Goal: Check status: Check status

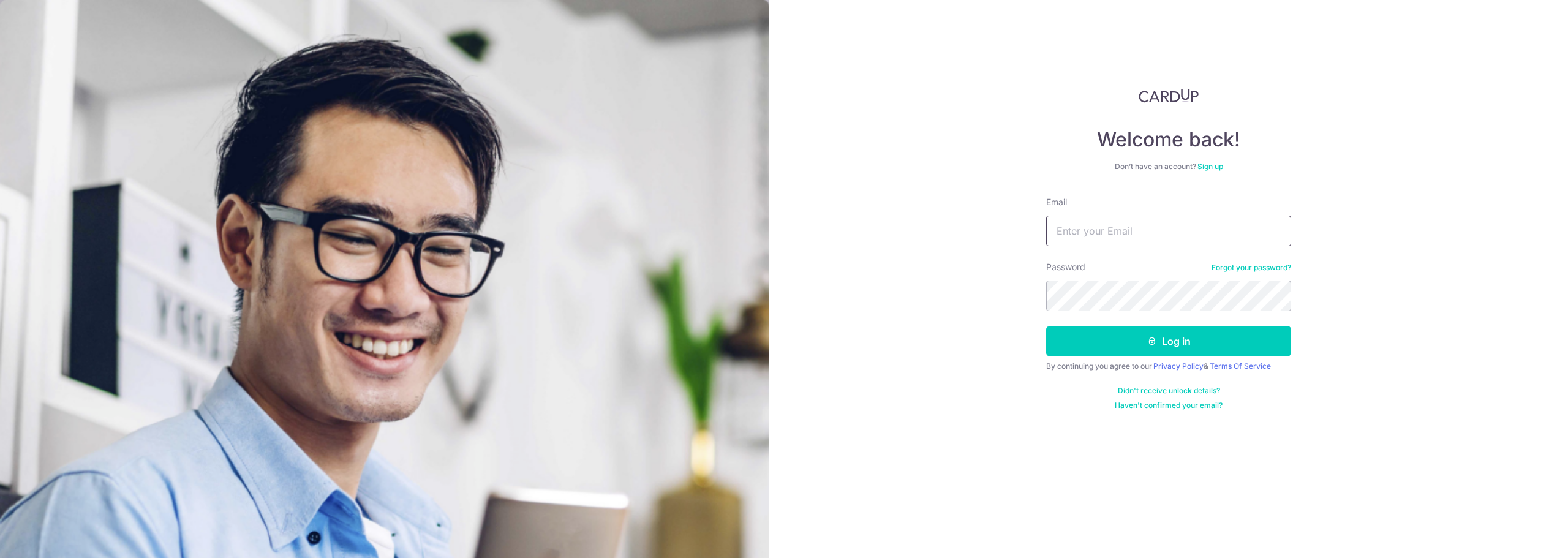
type input "[PERSON_NAME][EMAIL_ADDRESS][DOMAIN_NAME]"
click at [1198, 338] on button "Log in" at bounding box center [1168, 341] width 245 height 30
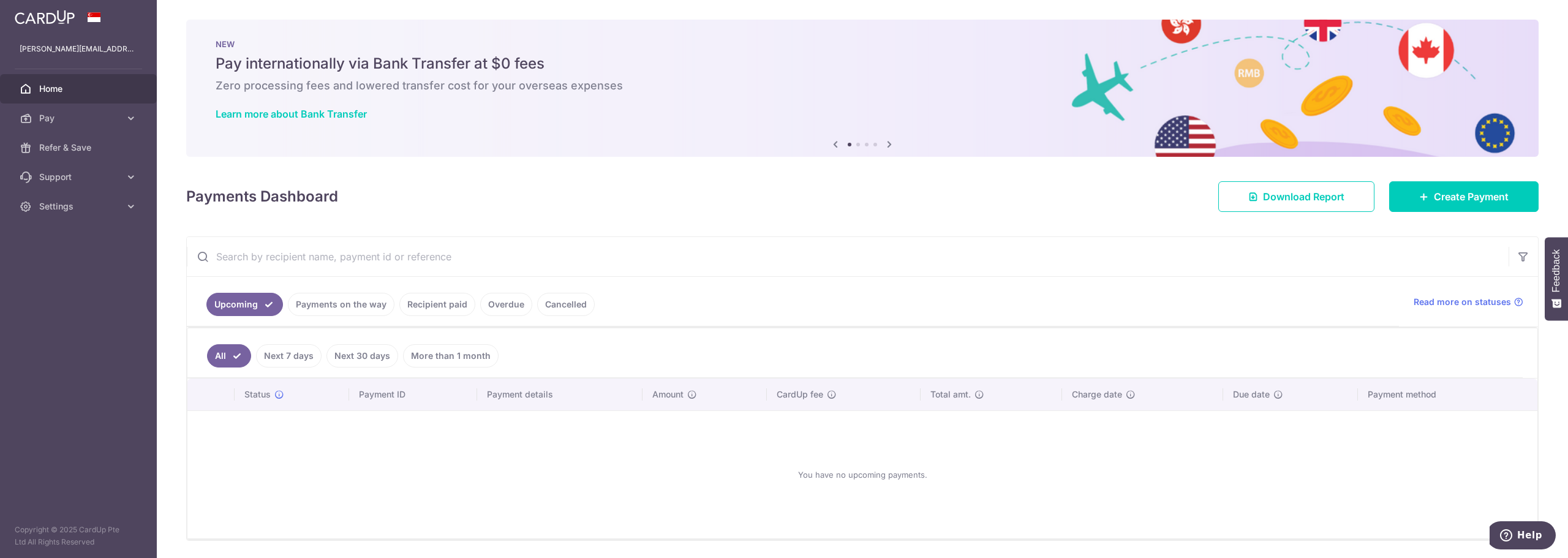
click at [445, 309] on link "Recipient paid" at bounding box center [437, 304] width 76 height 23
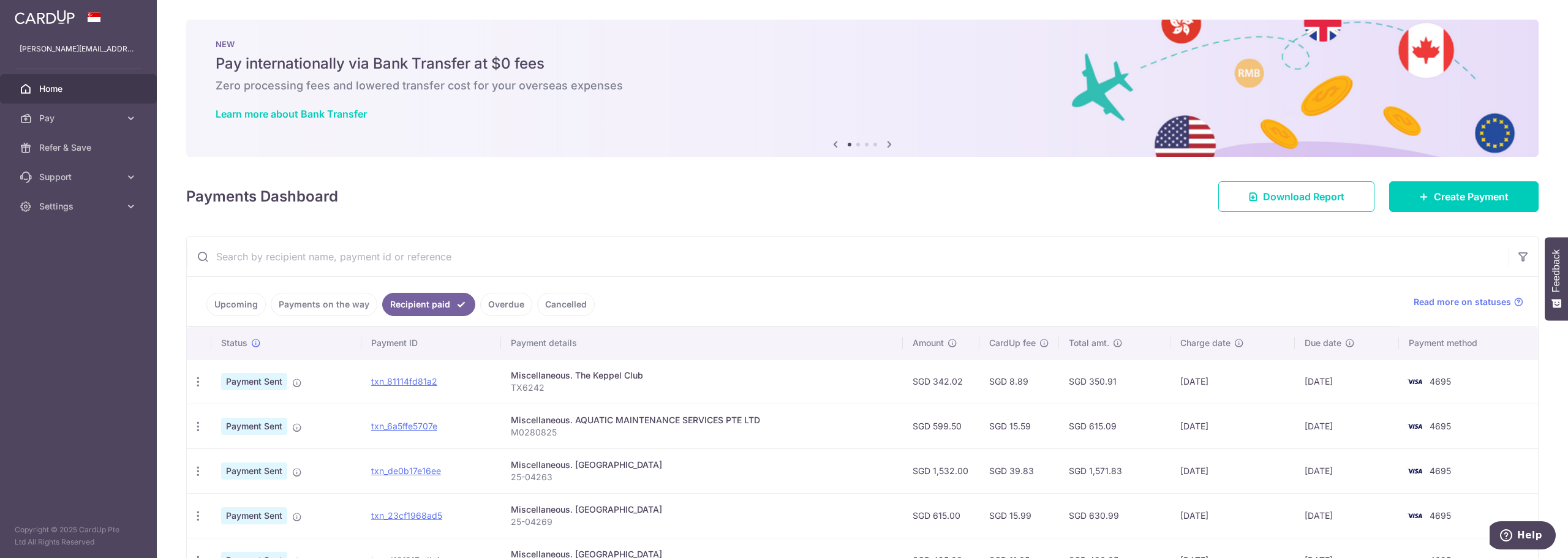
click at [751, 235] on div "× Pause Schedule Pause all future payments in this series Pause just this one p…" at bounding box center [862, 279] width 1411 height 558
click at [743, 251] on input "text" at bounding box center [848, 256] width 1321 height 39
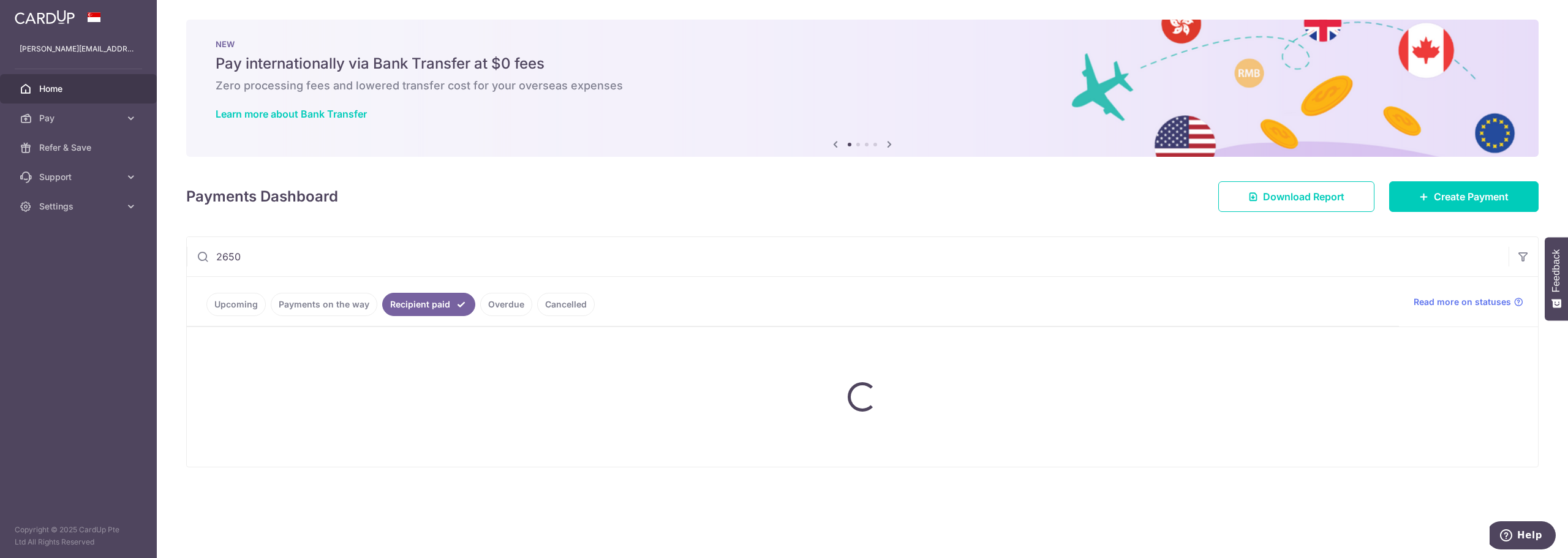
type input "26500"
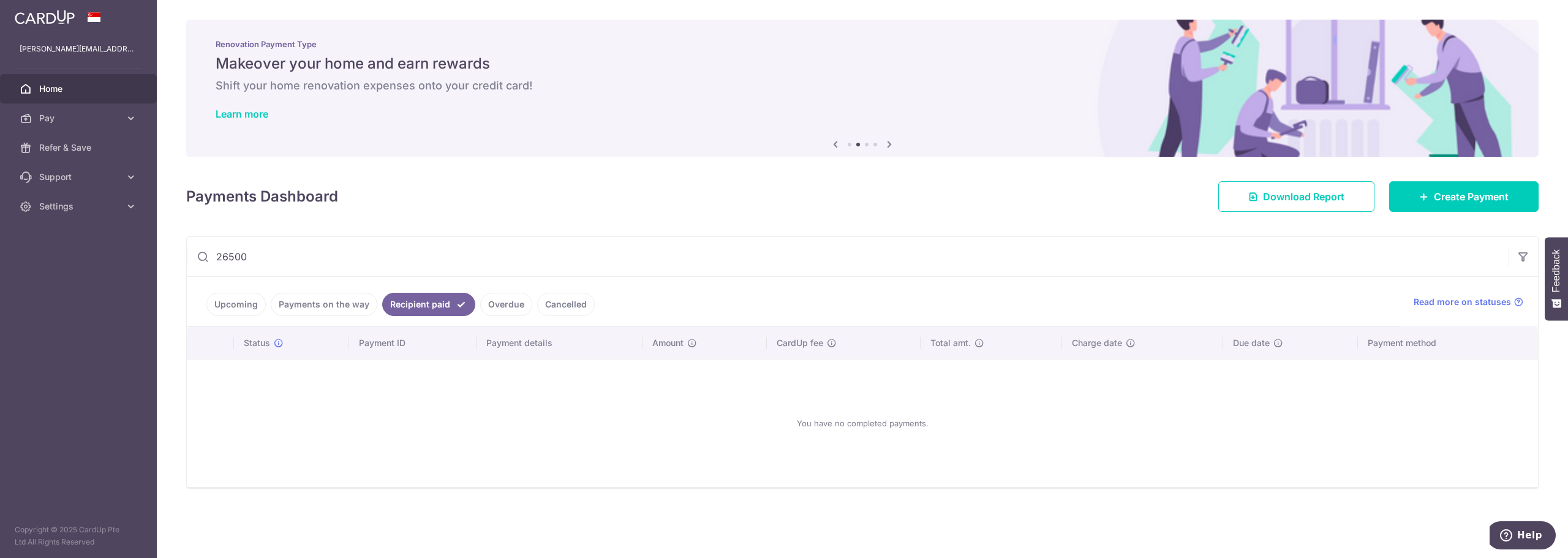
drag, startPoint x: 293, startPoint y: 253, endPoint x: 118, endPoint y: 262, distance: 175.2
click at [118, 262] on main "[PERSON_NAME][EMAIL_ADDRESS][DOMAIN_NAME] Home Pay Payments Recipients Cards Re…" at bounding box center [784, 279] width 1568 height 558
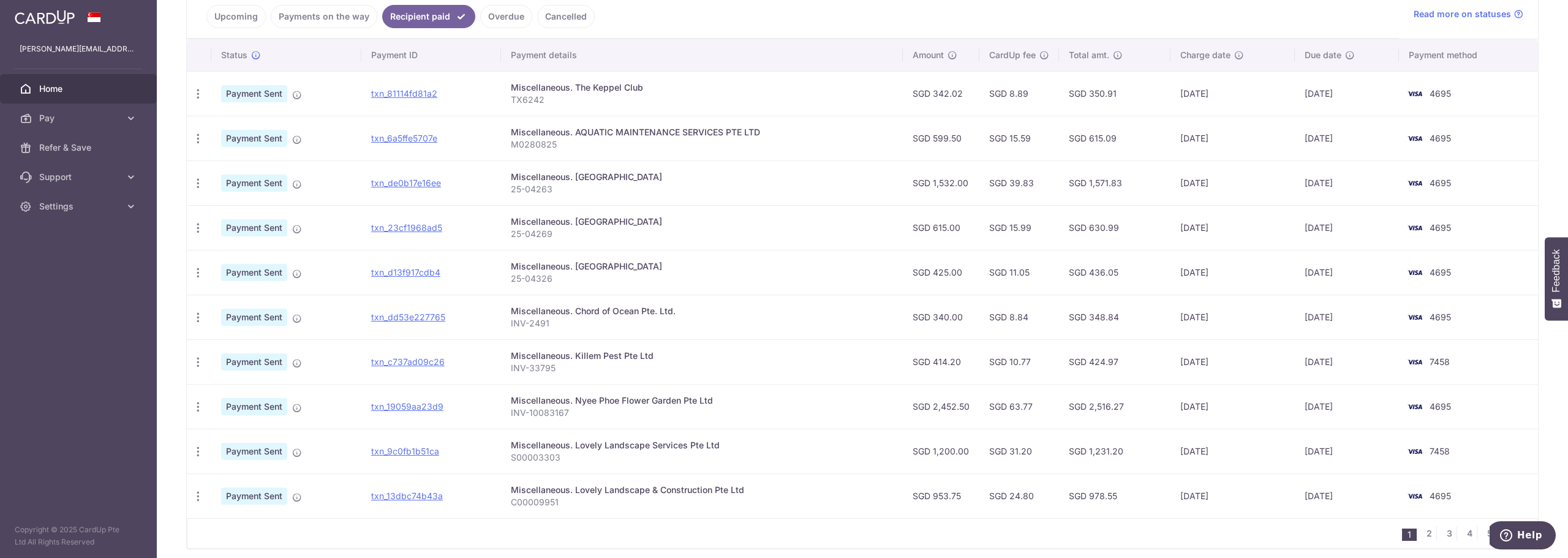
scroll to position [337, 0]
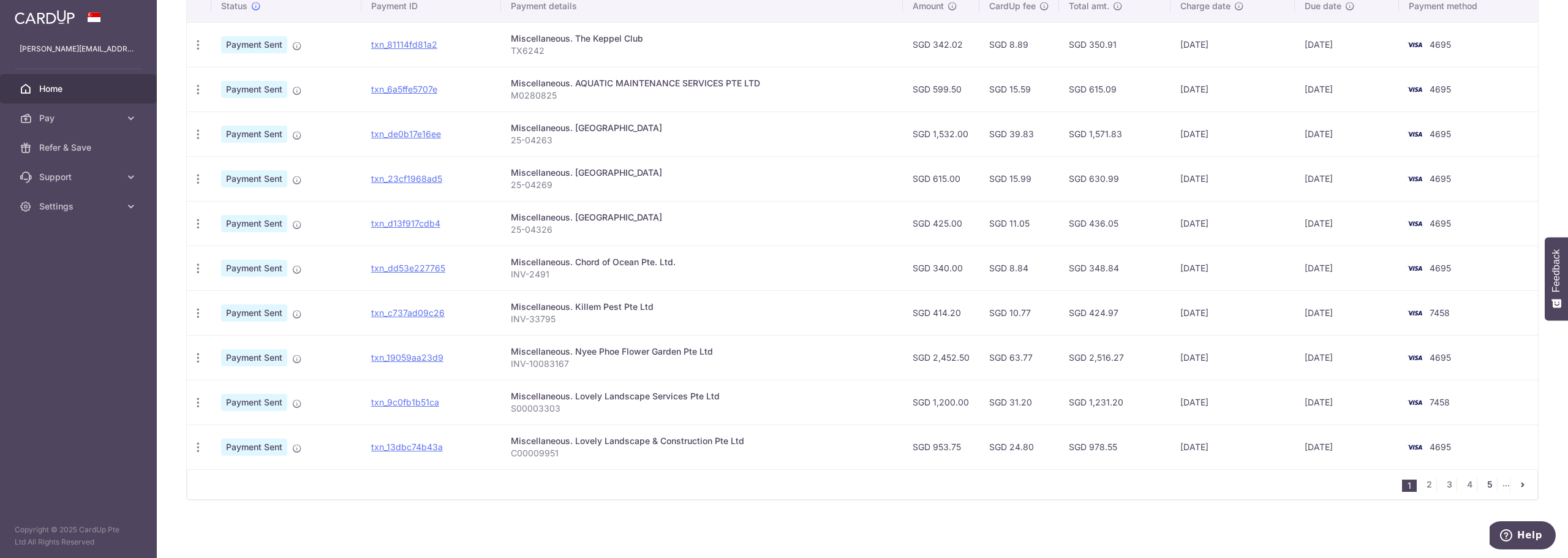
click at [1482, 481] on link "5" at bounding box center [1490, 485] width 15 height 15
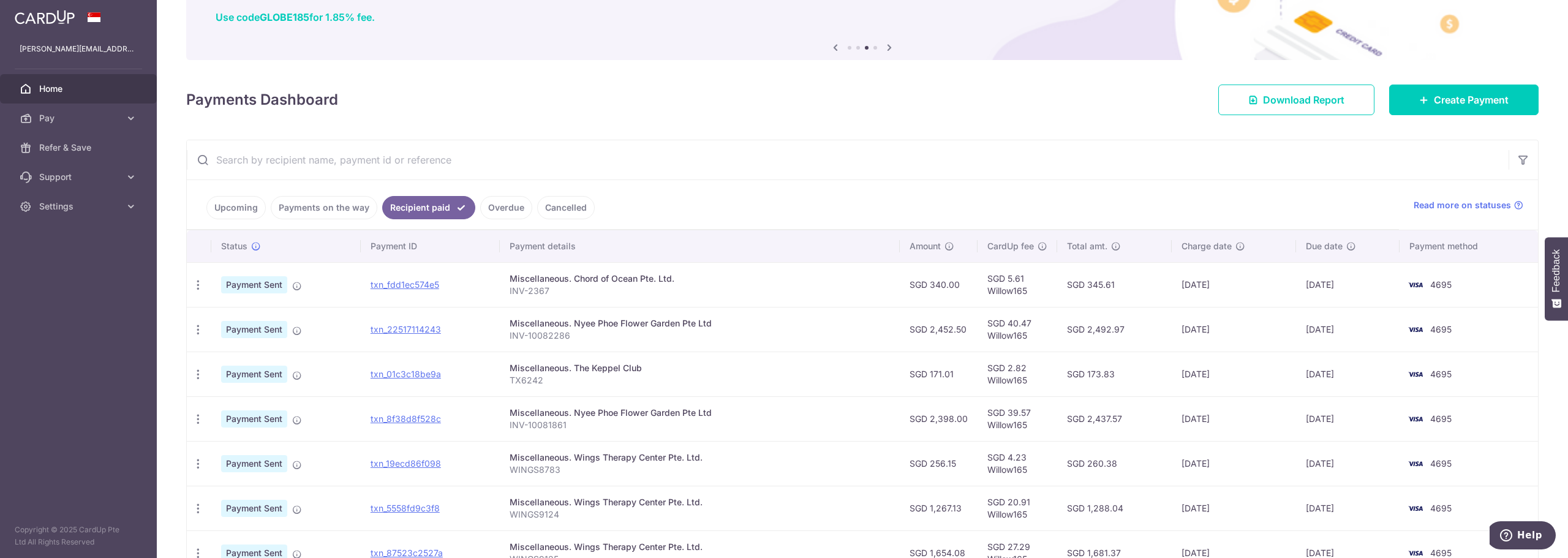
scroll to position [0, 0]
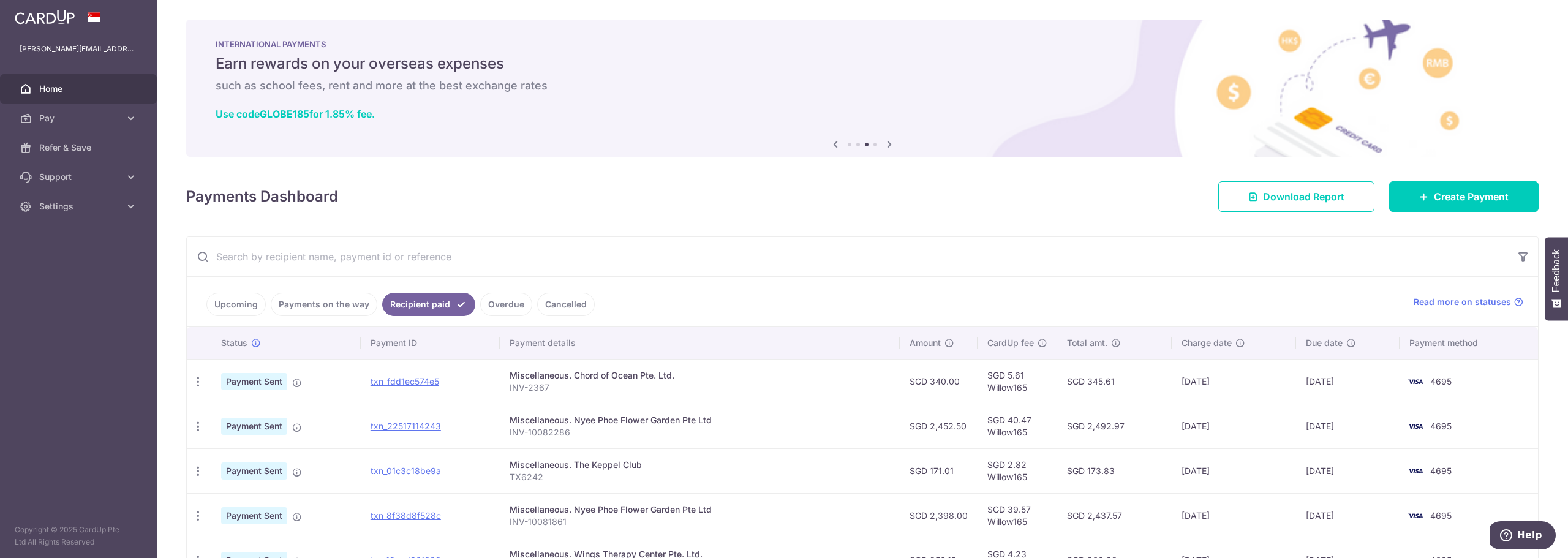
click at [903, 244] on input "text" at bounding box center [848, 256] width 1321 height 39
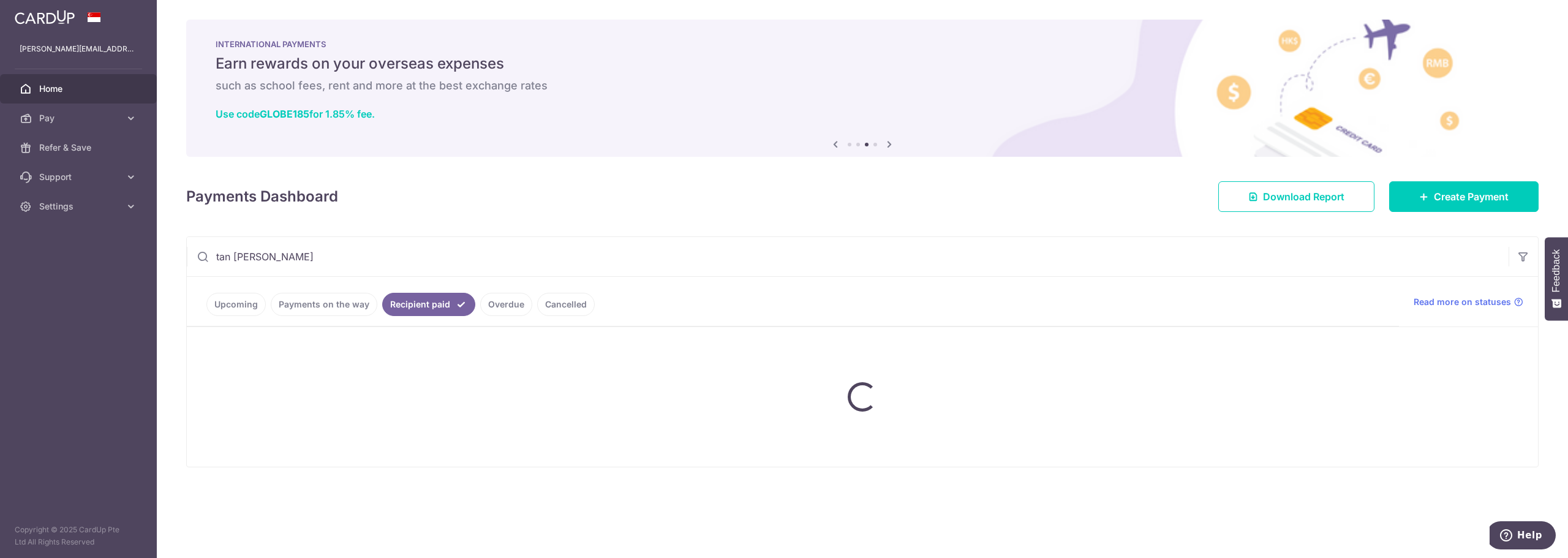
type input "tan [PERSON_NAME]"
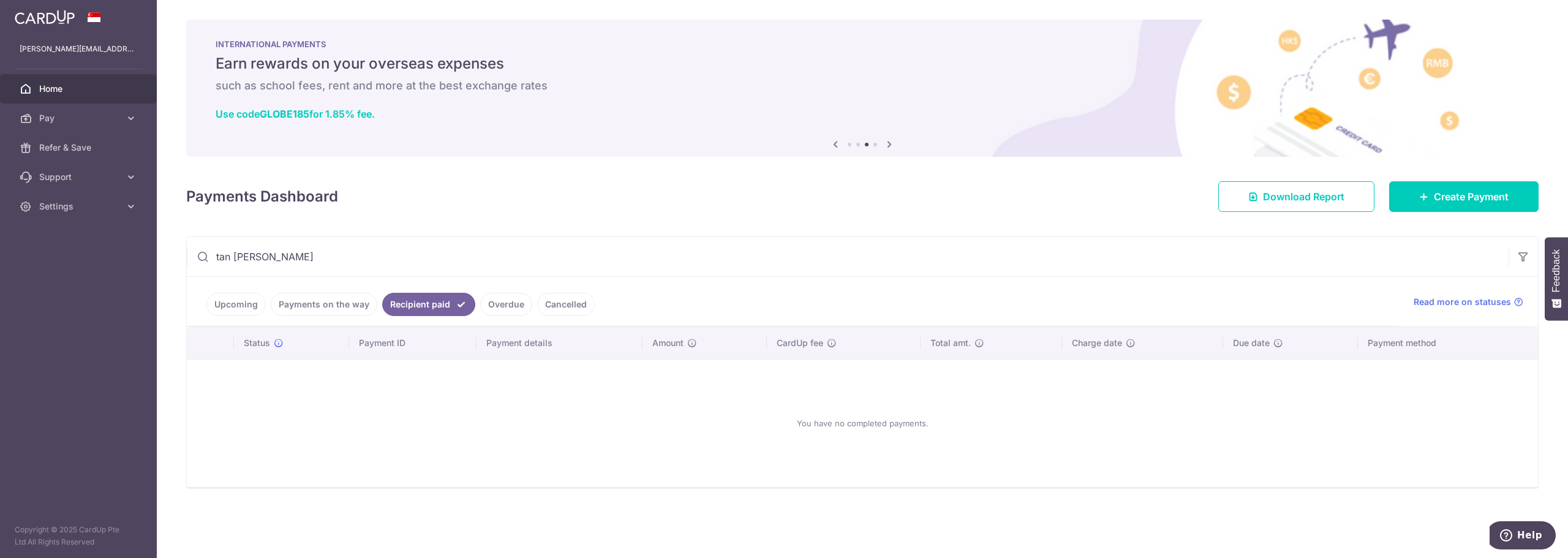
drag, startPoint x: 304, startPoint y: 254, endPoint x: 252, endPoint y: 284, distance: 60.0
click at [69, 299] on main "[PERSON_NAME][EMAIL_ADDRESS][DOMAIN_NAME] Home Pay Payments Recipients Cards Re…" at bounding box center [784, 279] width 1568 height 558
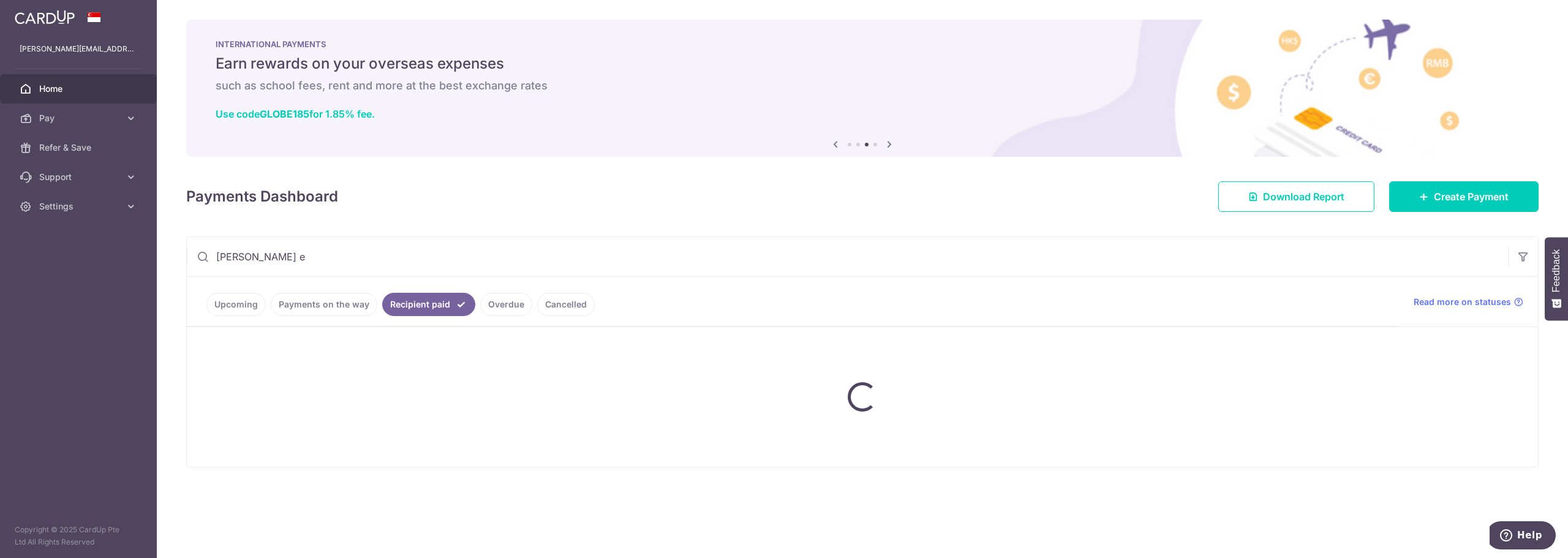
type input "[PERSON_NAME] en"
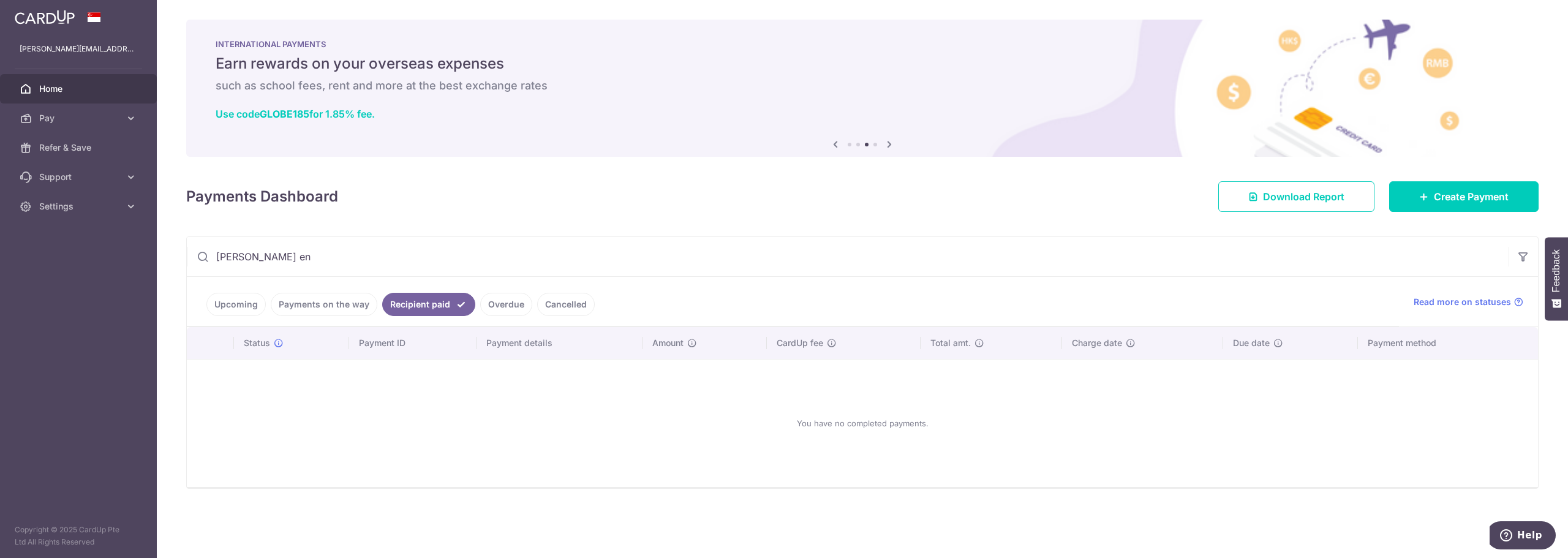
drag, startPoint x: 299, startPoint y: 259, endPoint x: 144, endPoint y: 265, distance: 155.1
click at [144, 265] on main "[PERSON_NAME][EMAIL_ADDRESS][DOMAIN_NAME] Home Pay Payments Recipients Cards Re…" at bounding box center [784, 279] width 1568 height 558
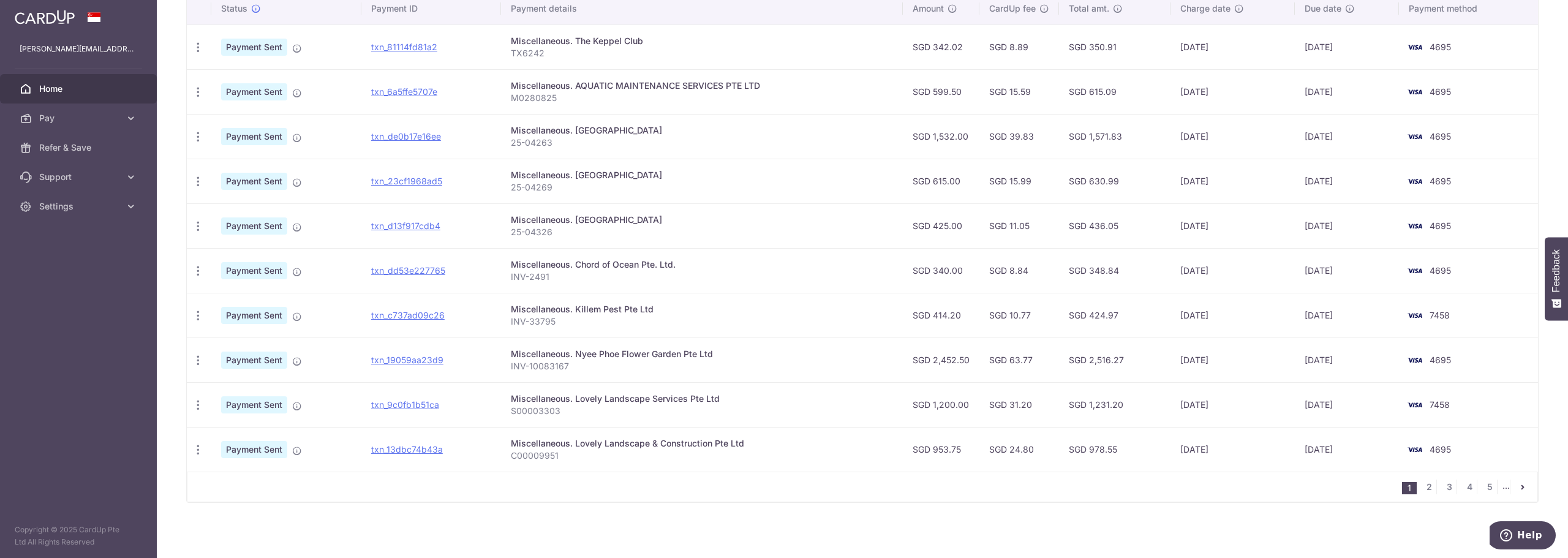
scroll to position [337, 0]
